Goal: Task Accomplishment & Management: Use online tool/utility

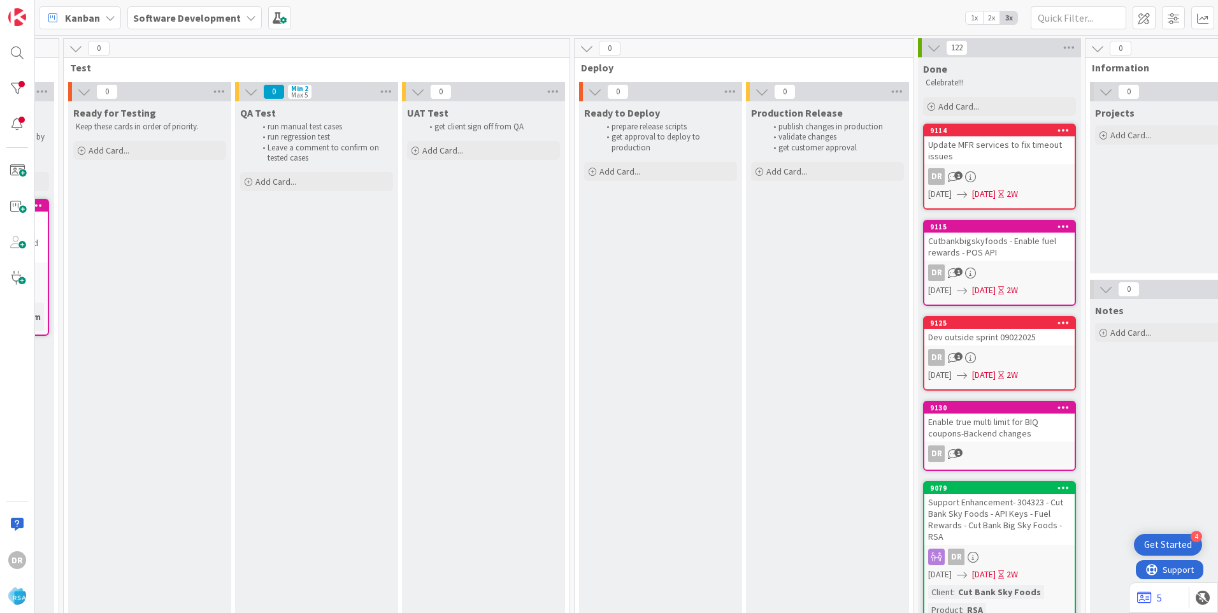
scroll to position [0, 2044]
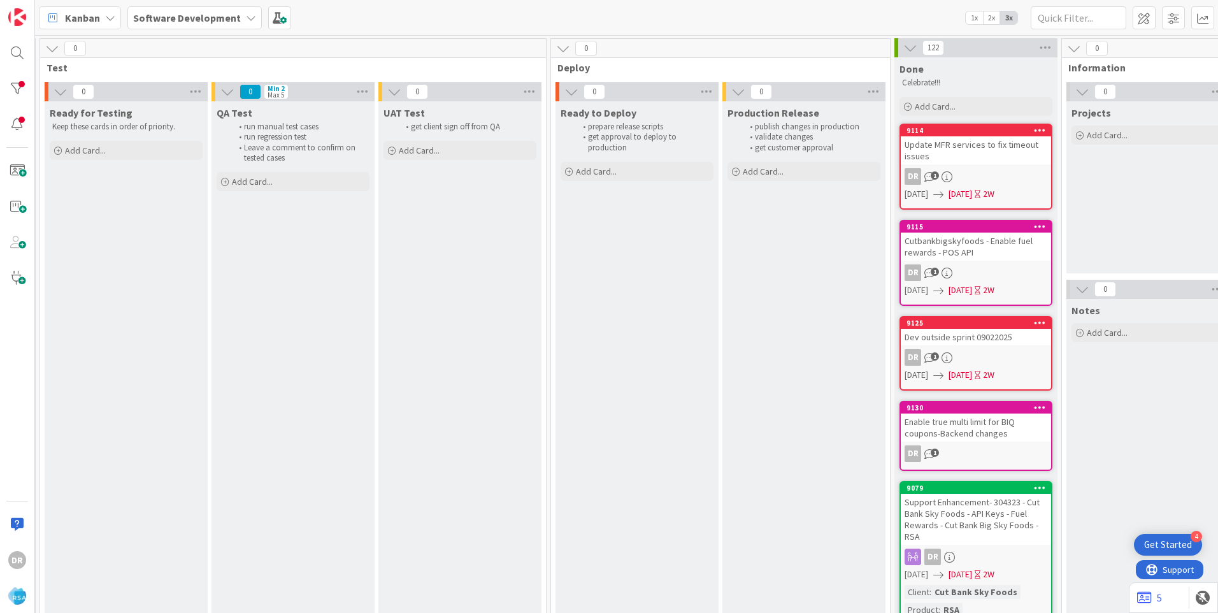
click at [989, 339] on div "Dev outside sprint 09022025" at bounding box center [976, 337] width 150 height 17
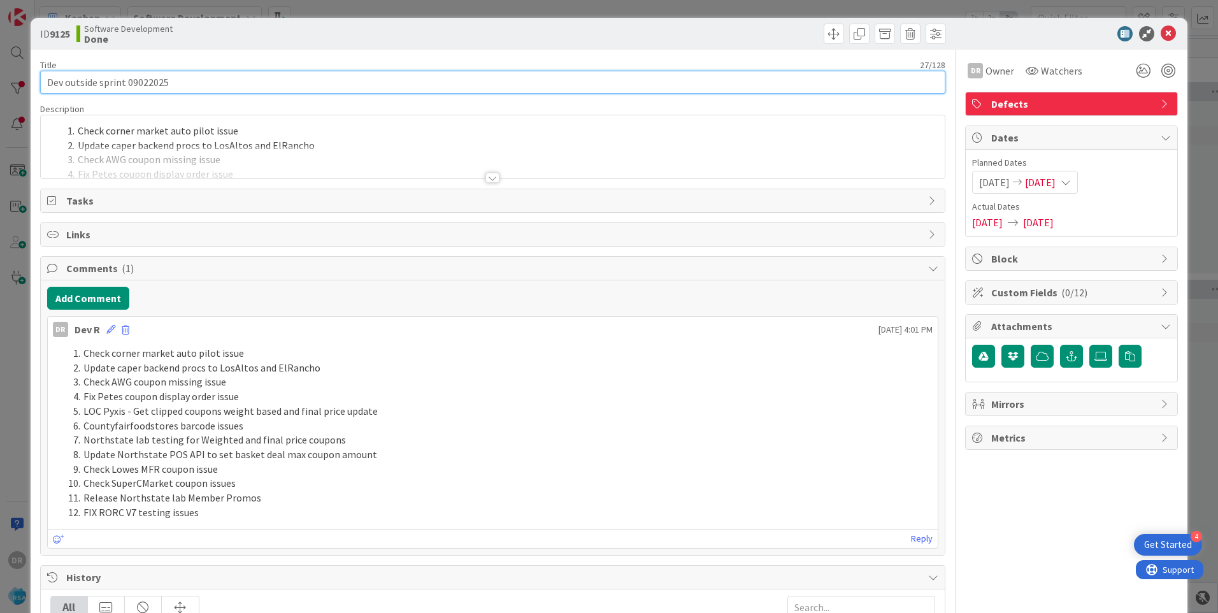
drag, startPoint x: 203, startPoint y: 83, endPoint x: 39, endPoint y: 73, distance: 164.7
click at [39, 73] on div "ID 9125 Software Development Done Title 27 / 128 Dev outside sprint 09022025 De…" at bounding box center [609, 504] width 1157 height 973
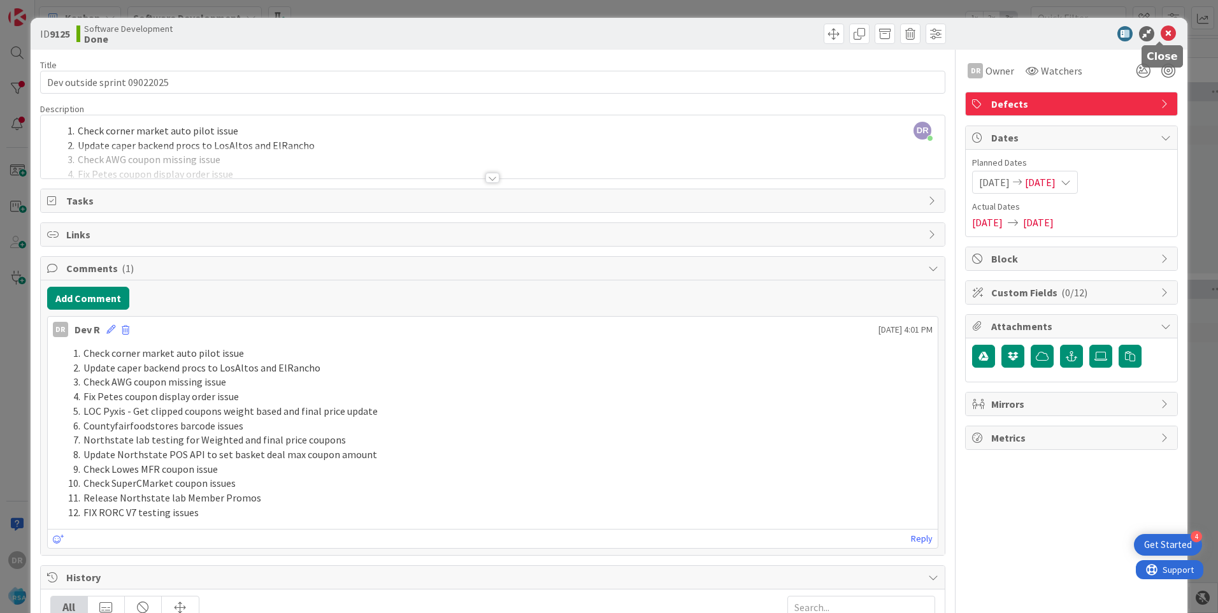
click at [1165, 36] on icon at bounding box center [1168, 33] width 15 height 15
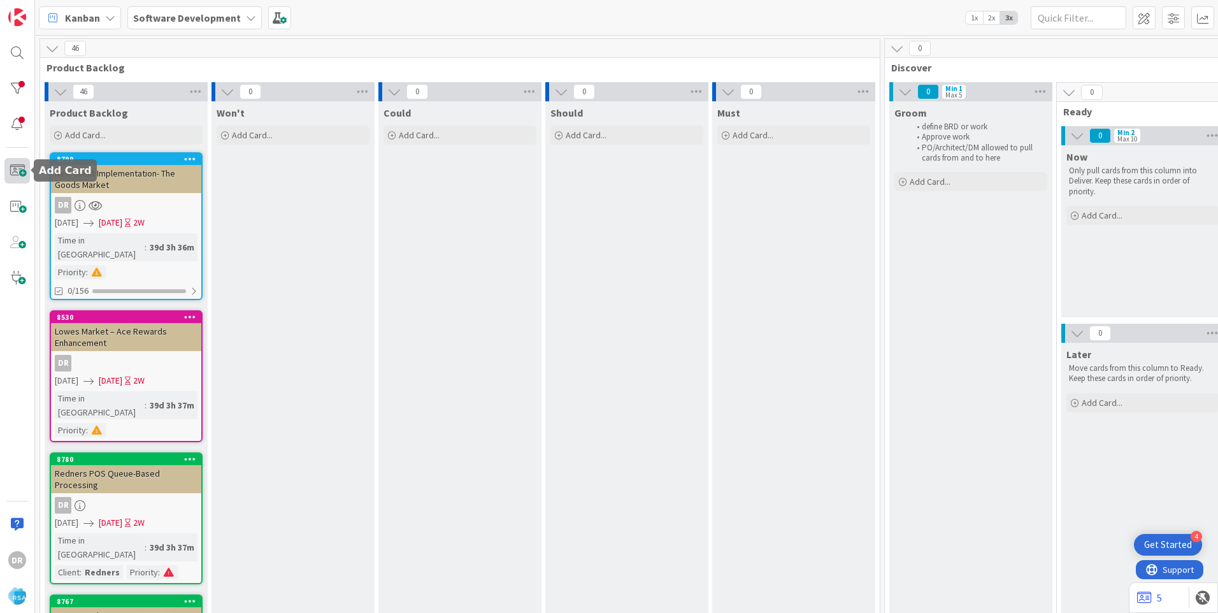
click at [24, 168] on span at bounding box center [16, 170] width 25 height 25
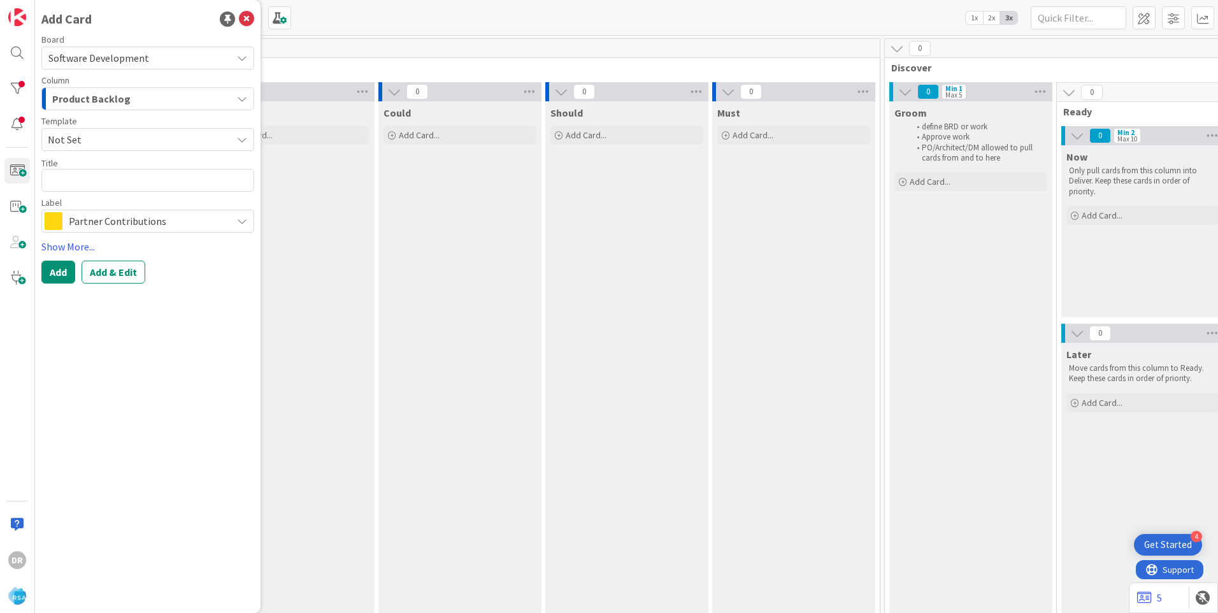
click at [159, 95] on div "Product Backlog" at bounding box center [140, 99] width 183 height 20
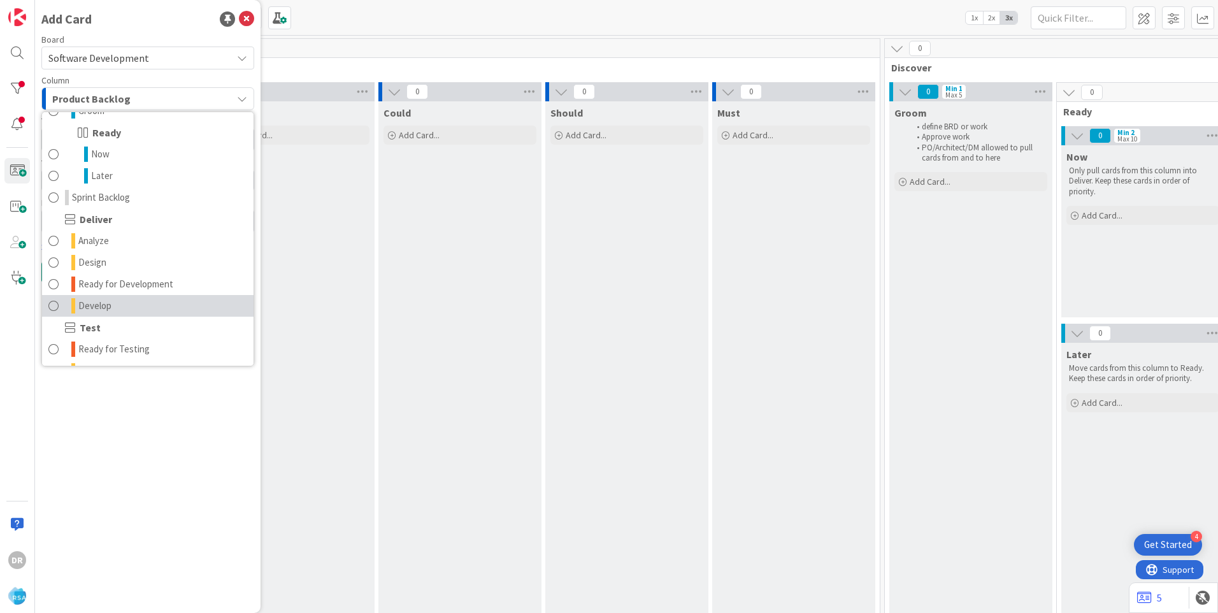
scroll to position [191, 0]
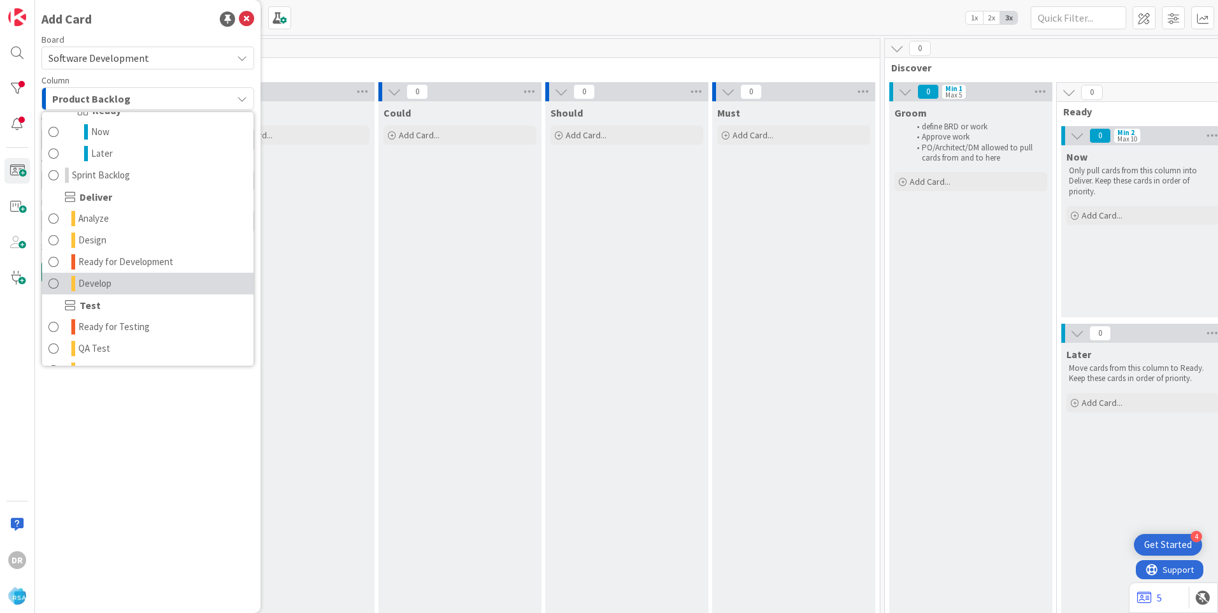
click at [129, 284] on link "Develop" at bounding box center [148, 284] width 212 height 22
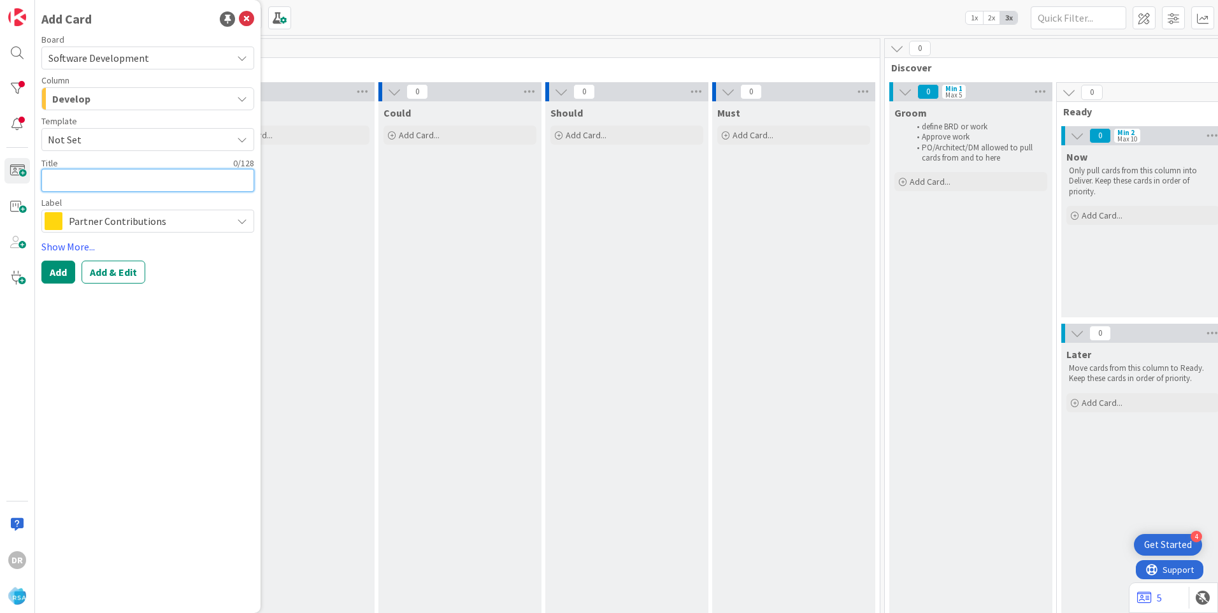
click at [87, 173] on textarea at bounding box center [147, 180] width 213 height 23
paste textarea "Dev outside sprint 09022025"
type textarea "x"
type textarea "Dev outside sprint 09022025"
click at [149, 181] on textarea "Dev outside sprint 09022025" at bounding box center [147, 180] width 213 height 23
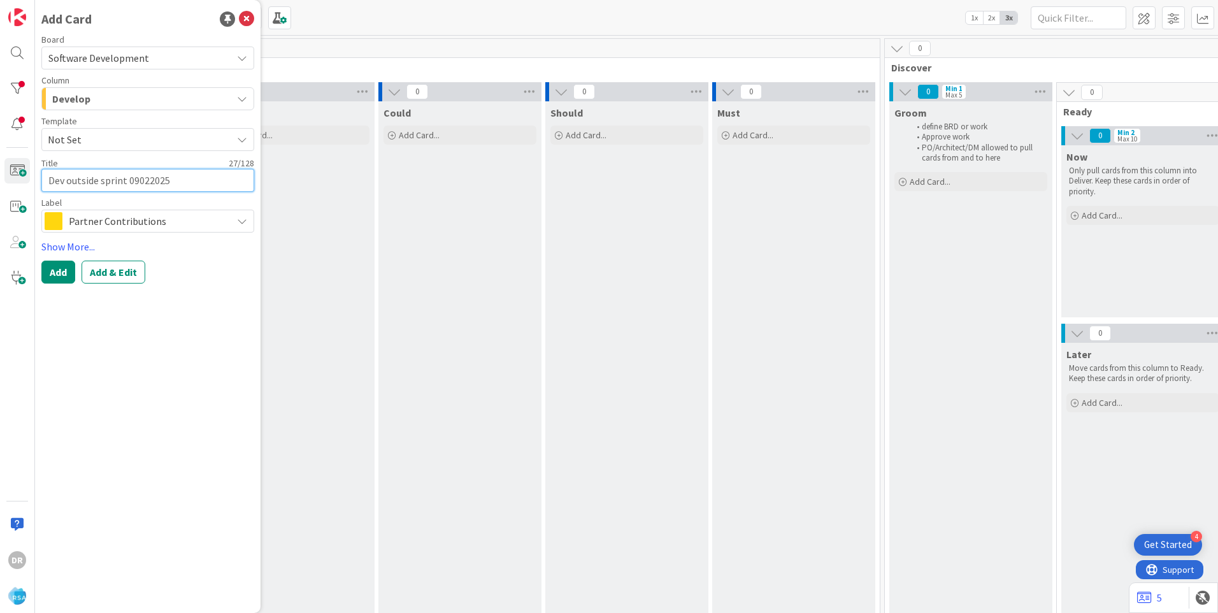
type textarea "x"
type textarea "Dev outside sprint 0902025"
type textarea "x"
type textarea "Dev outside sprint 092025"
type textarea "x"
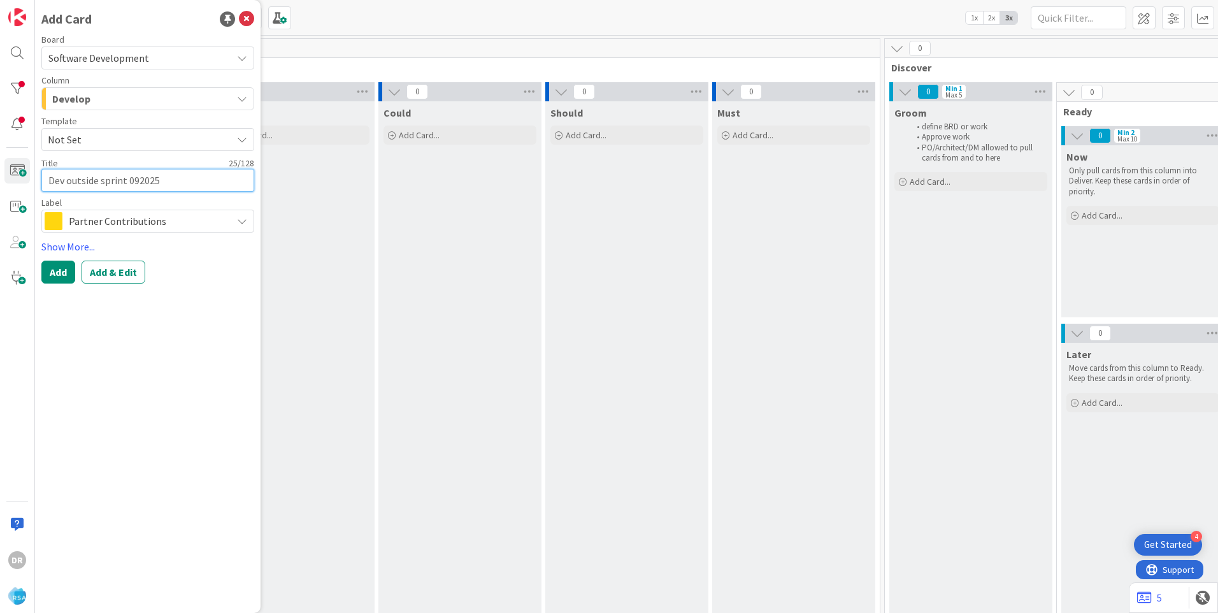
type textarea "Dev outside sprint 0912025"
type textarea "x"
type textarea "Dev outside sprint 09162025"
click at [152, 217] on span "Partner Contributions" at bounding box center [147, 221] width 157 height 18
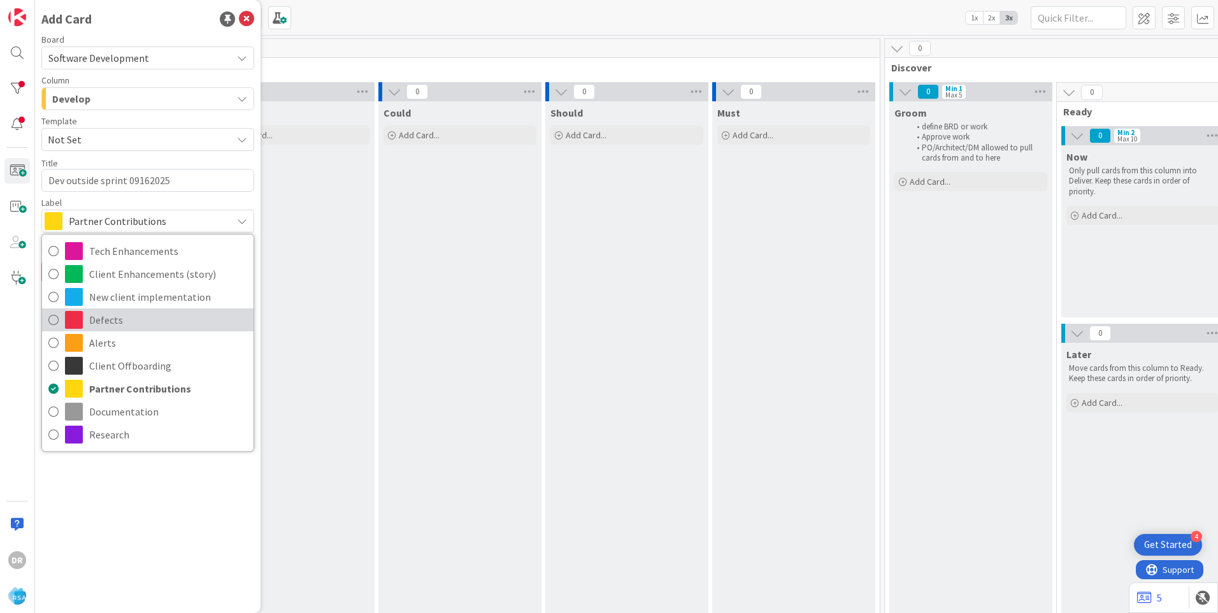
click at [58, 319] on icon at bounding box center [53, 319] width 10 height 19
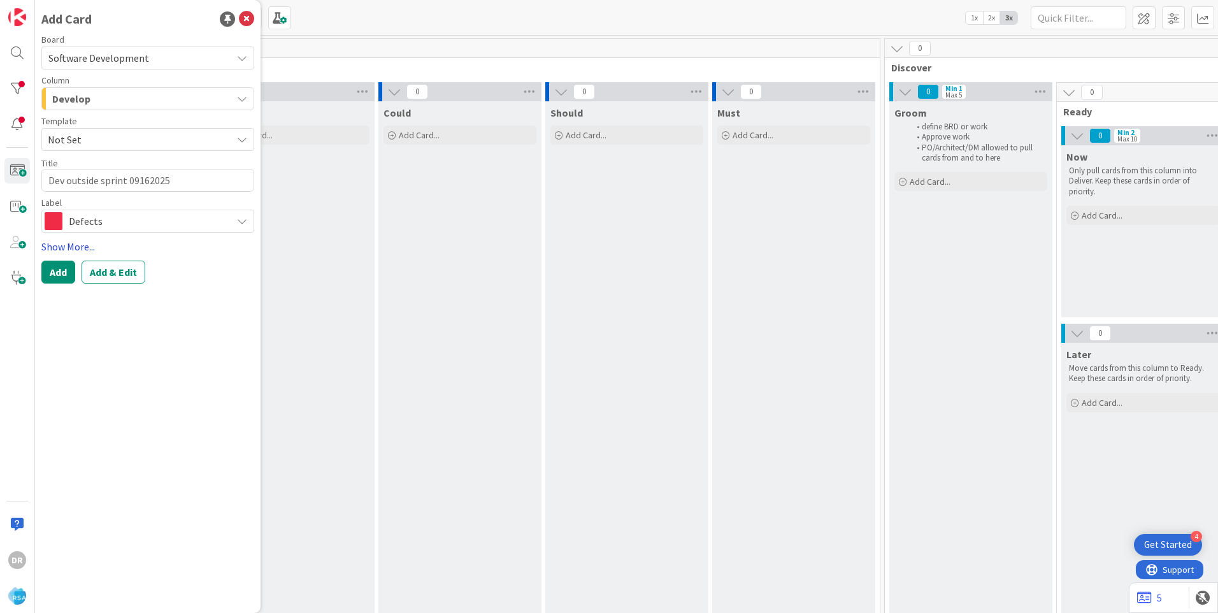
click at [61, 248] on link "Show More..." at bounding box center [147, 246] width 213 height 15
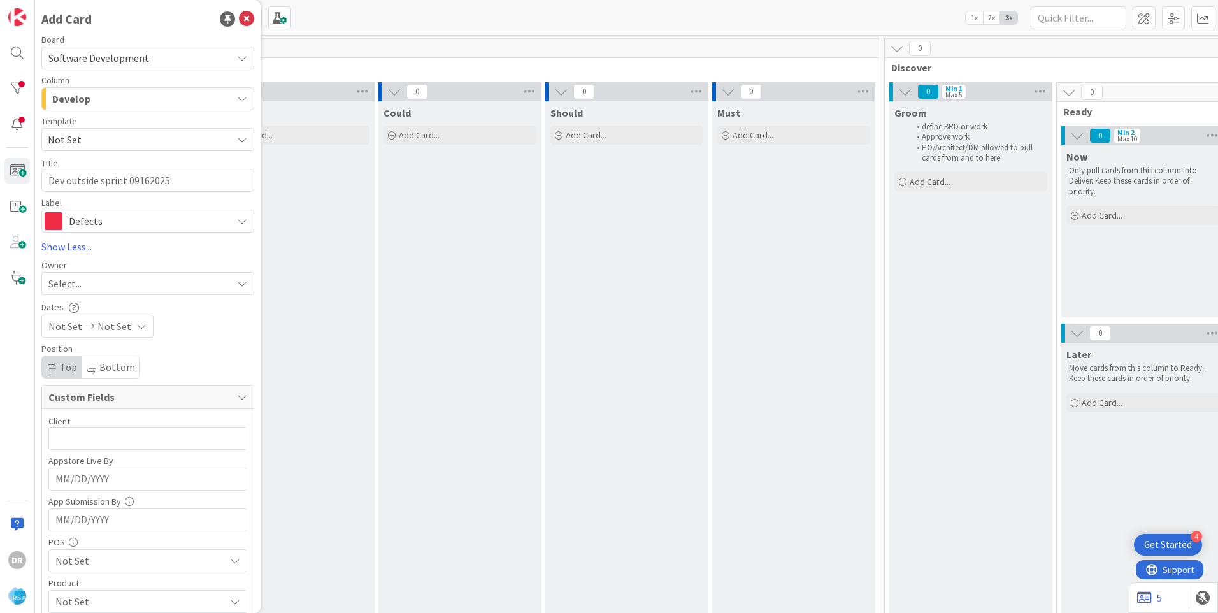
click at [68, 289] on span "Select..." at bounding box center [64, 283] width 33 height 15
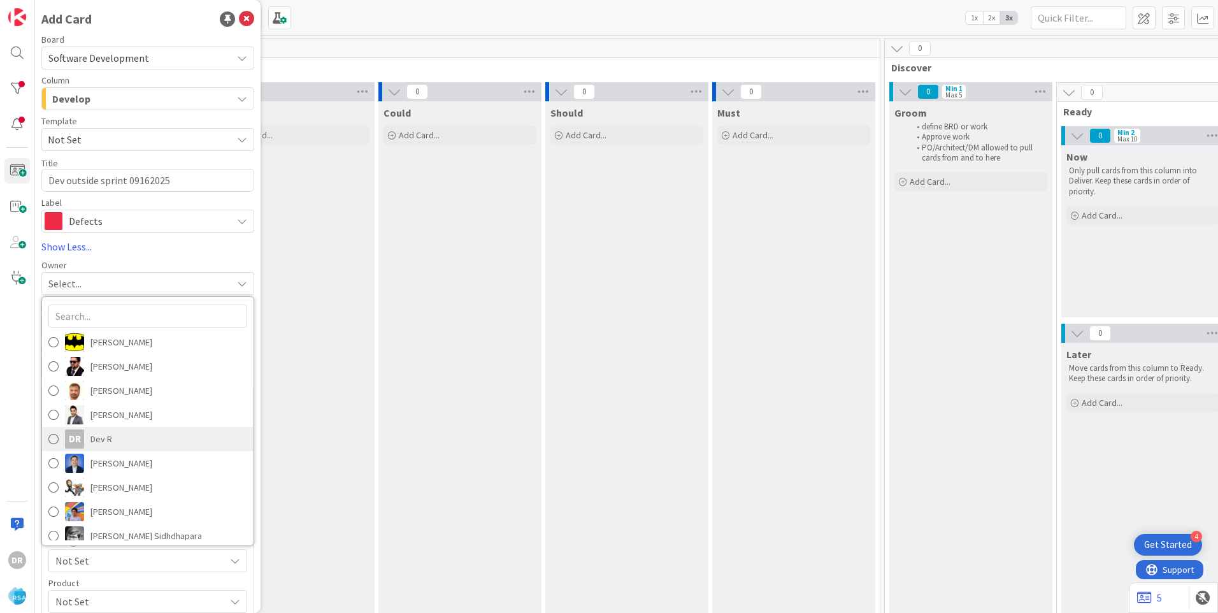
click at [57, 437] on span at bounding box center [53, 438] width 10 height 19
type textarea "x"
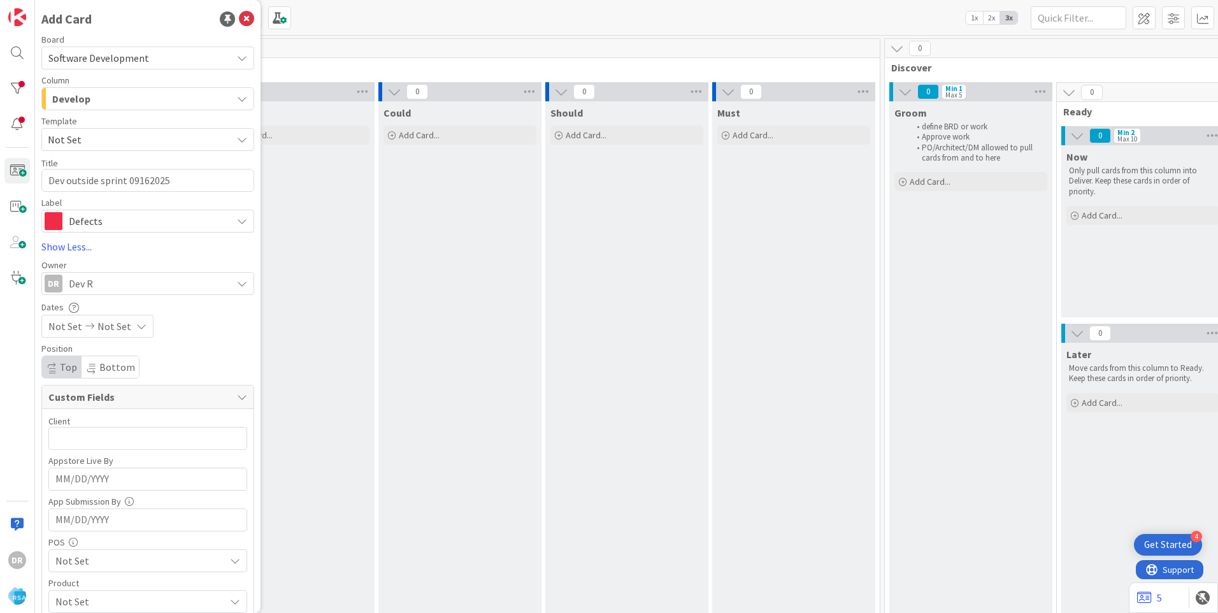
click at [62, 327] on span "Not Set" at bounding box center [65, 326] width 34 height 15
click at [89, 459] on td "15" at bounding box center [93, 461] width 25 height 24
type input "[DATE]"
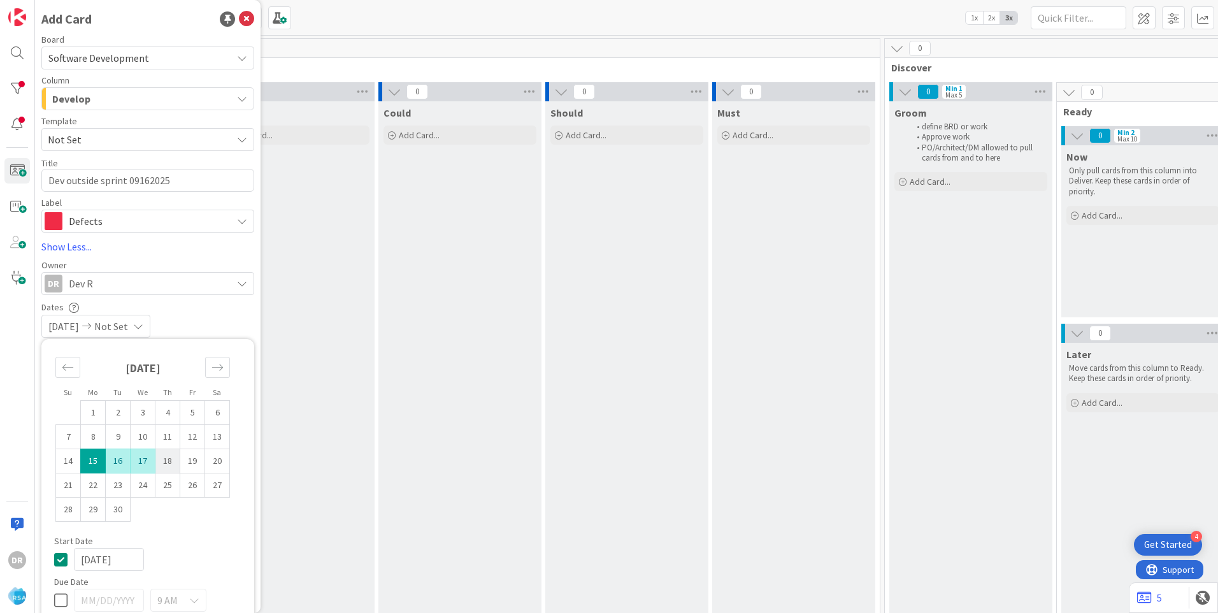
type textarea "x"
click at [195, 484] on td "26" at bounding box center [192, 485] width 25 height 24
type input "[DATE]"
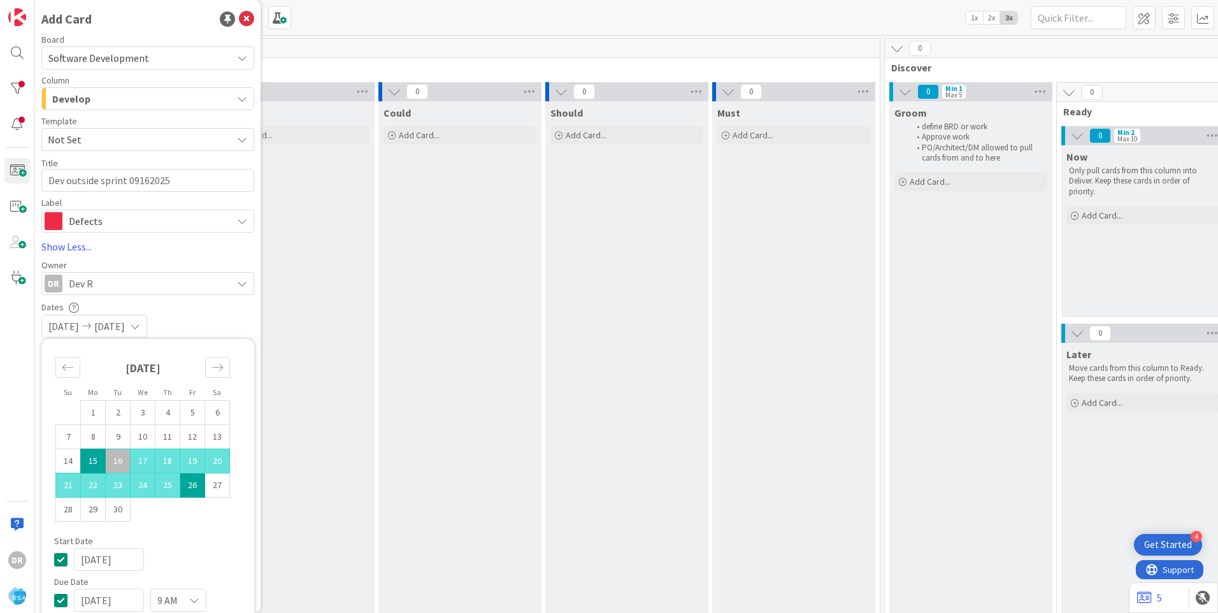
click at [234, 321] on div "[DATE] [DATE]" at bounding box center [147, 326] width 213 height 23
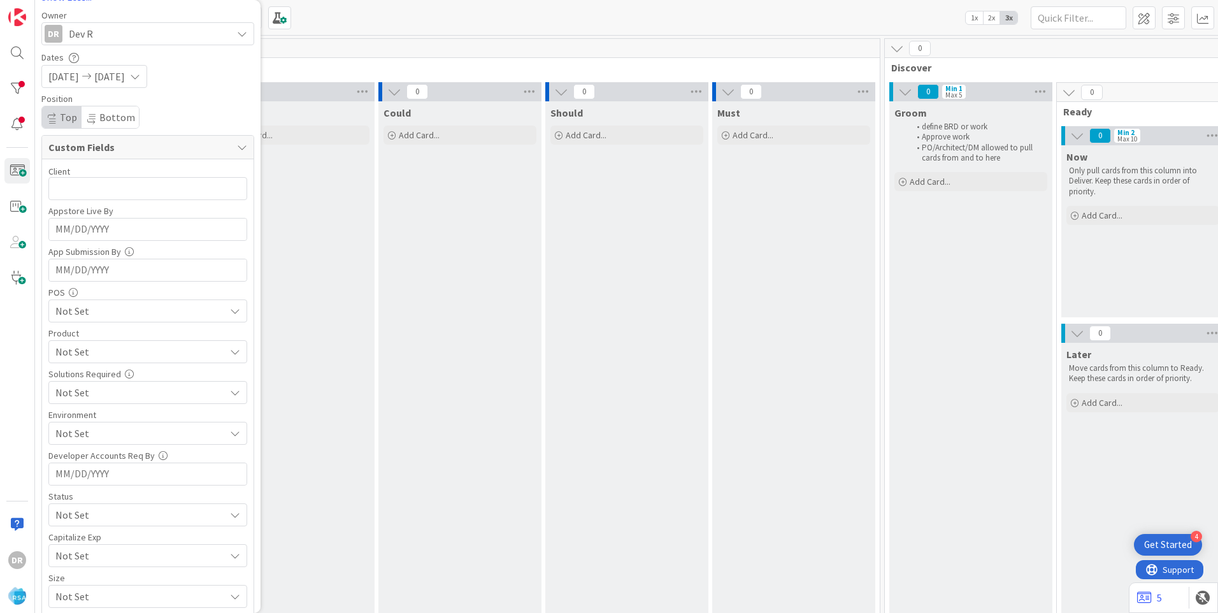
scroll to position [331, 0]
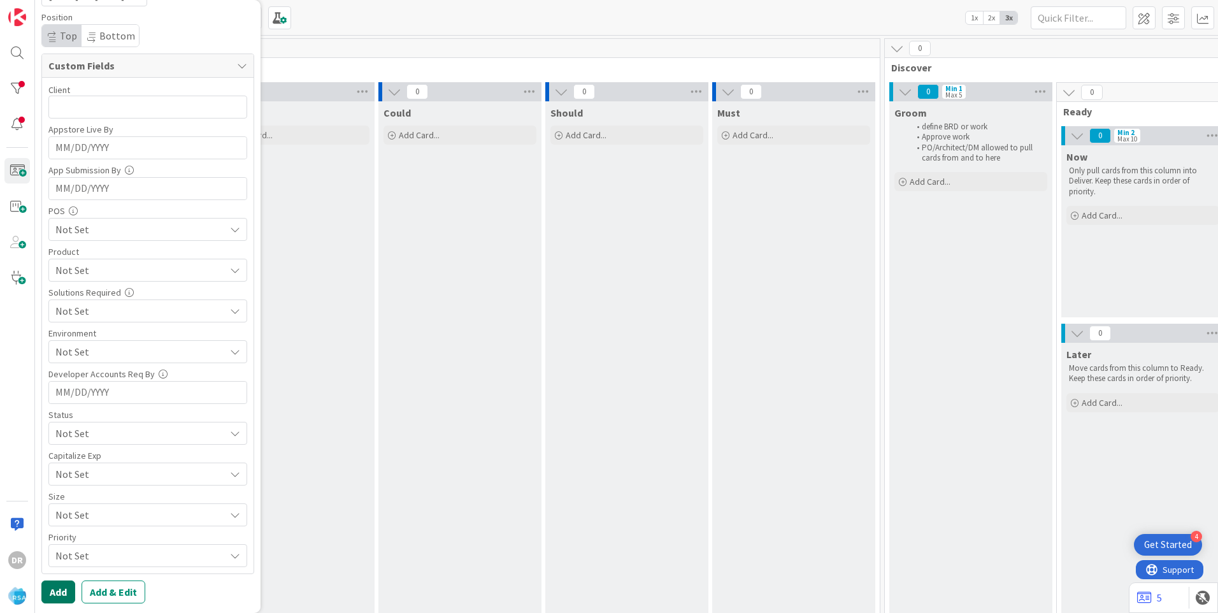
click at [66, 586] on button "Add" at bounding box center [58, 591] width 34 height 23
type textarea "x"
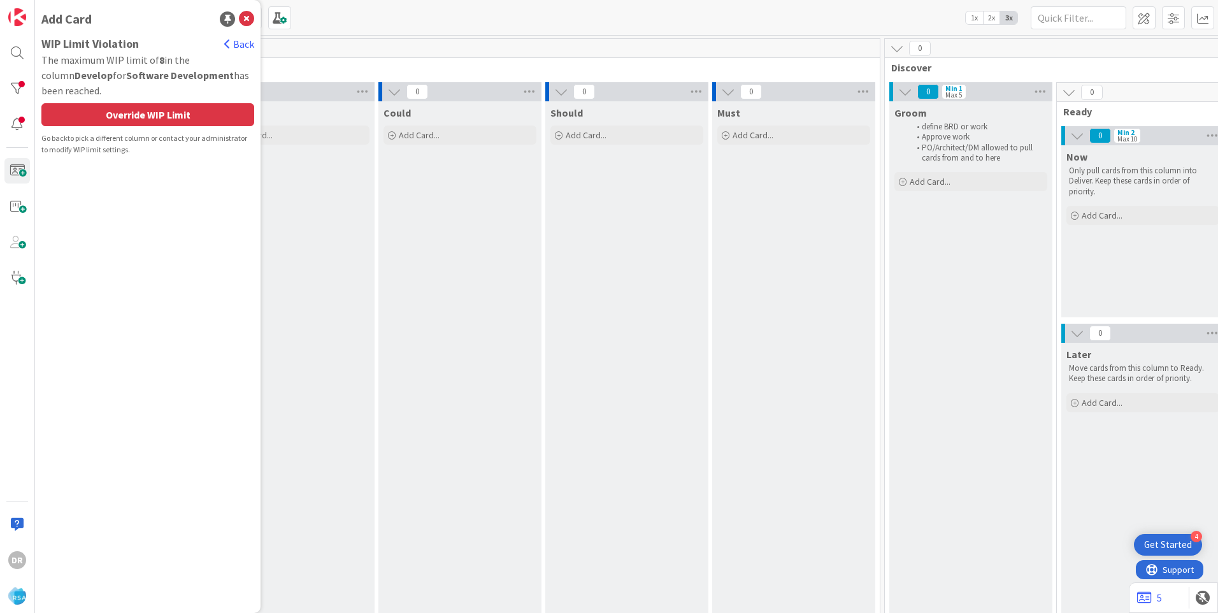
scroll to position [0, 0]
click at [163, 116] on div "Override WIP Limit" at bounding box center [147, 114] width 213 height 23
